Goal: Task Accomplishment & Management: Use online tool/utility

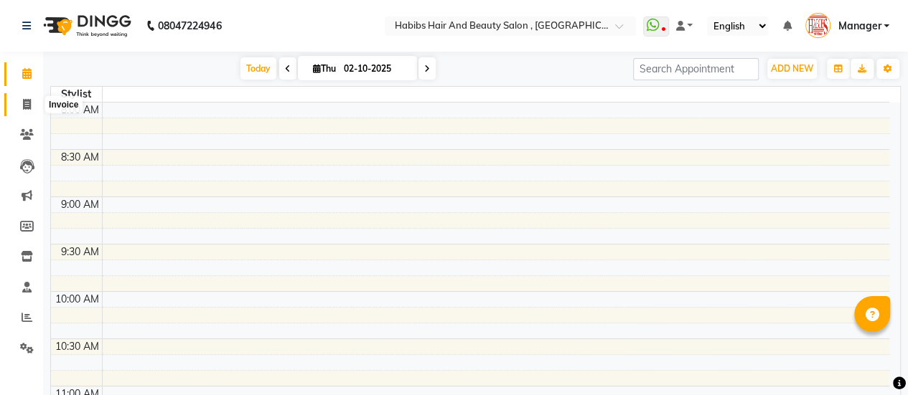
click at [23, 104] on icon at bounding box center [27, 104] width 8 height 11
select select "5651"
select select "service"
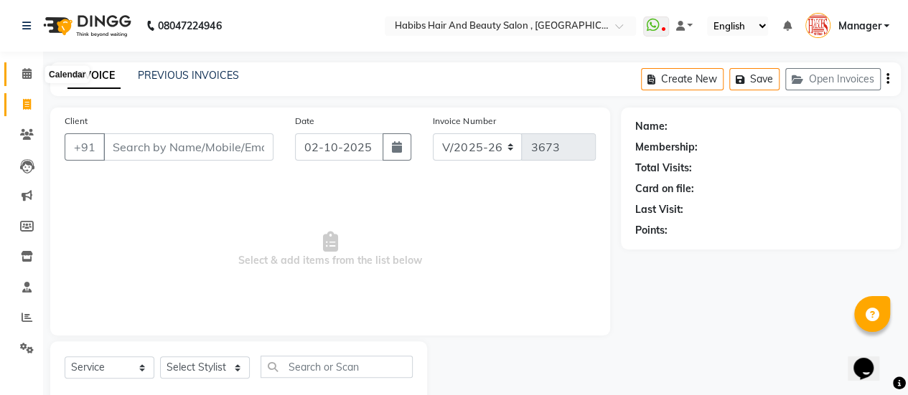
click at [25, 70] on icon at bounding box center [26, 73] width 9 height 11
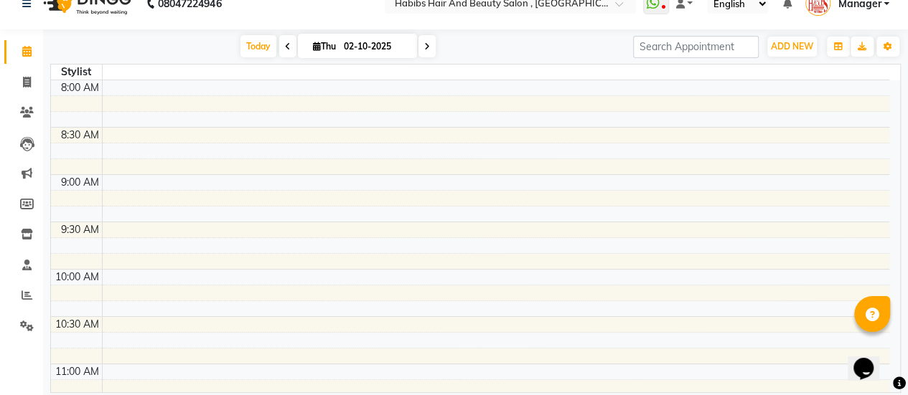
scroll to position [23, 0]
click at [23, 83] on icon at bounding box center [27, 81] width 8 height 11
select select "5651"
select select "service"
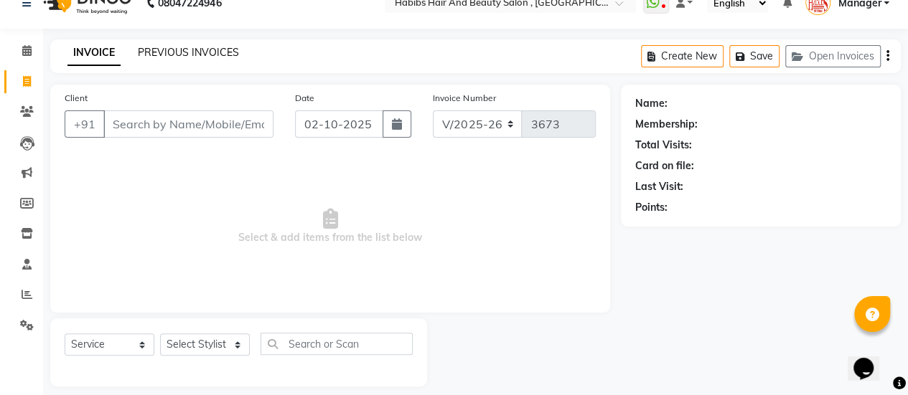
click at [170, 50] on link "PREVIOUS INVOICES" at bounding box center [188, 52] width 101 height 13
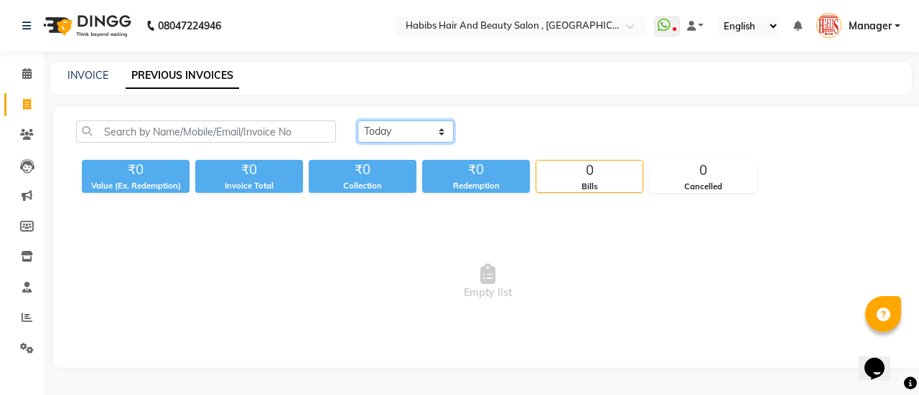
click at [396, 139] on select "[DATE] [DATE] Custom Range" at bounding box center [405, 132] width 96 height 22
select select "[DATE]"
click at [357, 121] on select "[DATE] [DATE] Custom Range" at bounding box center [405, 132] width 96 height 22
click at [29, 75] on icon at bounding box center [26, 73] width 9 height 11
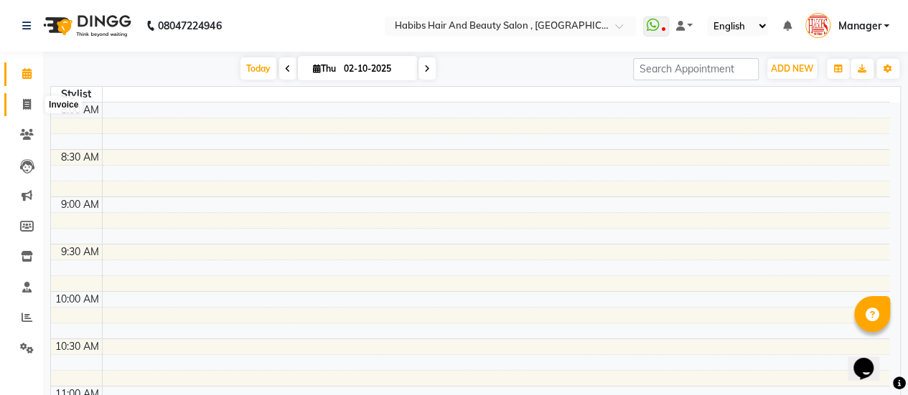
click at [32, 108] on span at bounding box center [26, 105] width 25 height 17
select select "service"
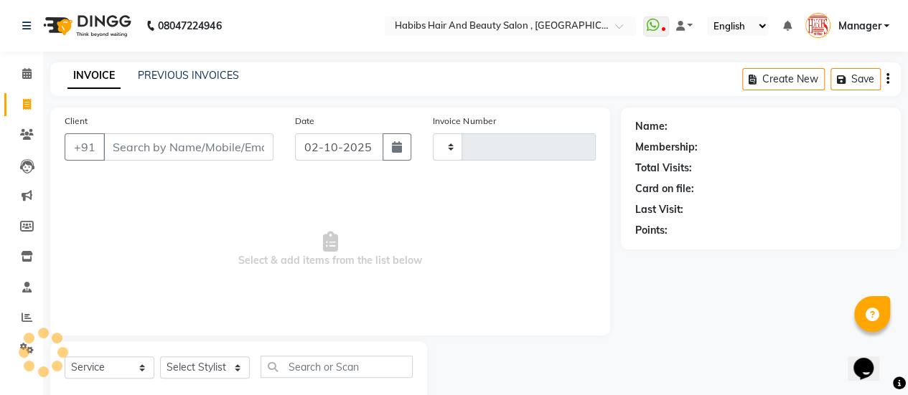
type input "3673"
select select "5651"
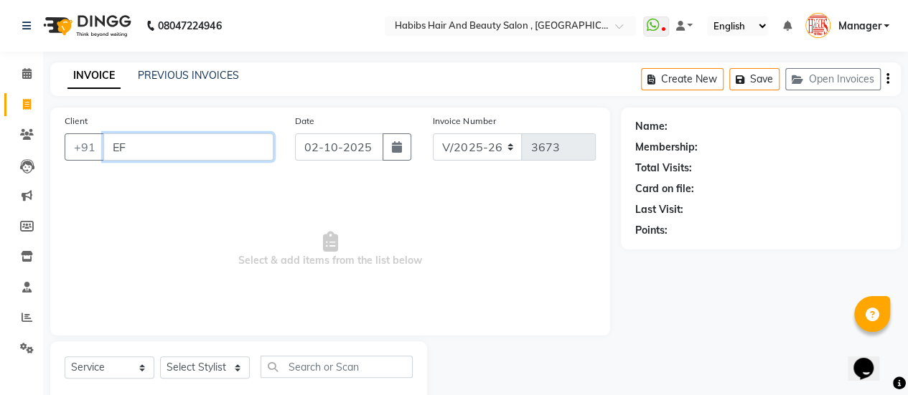
type input "EF"
